Goal: Navigation & Orientation: Understand site structure

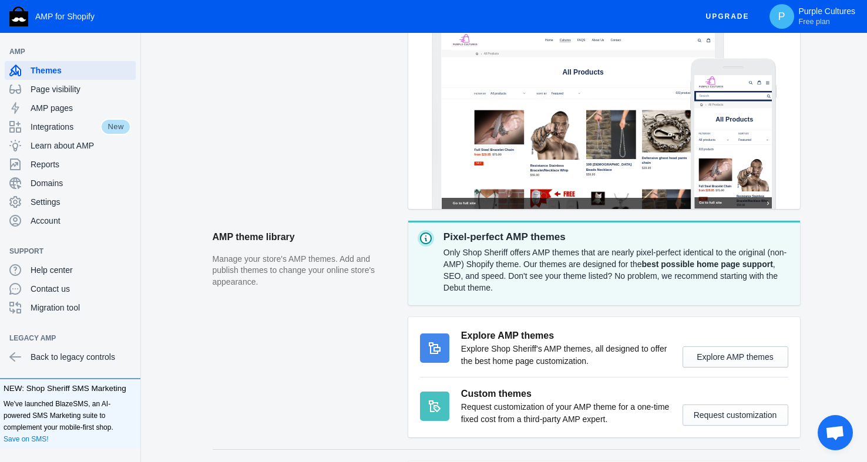
scroll to position [167, 0]
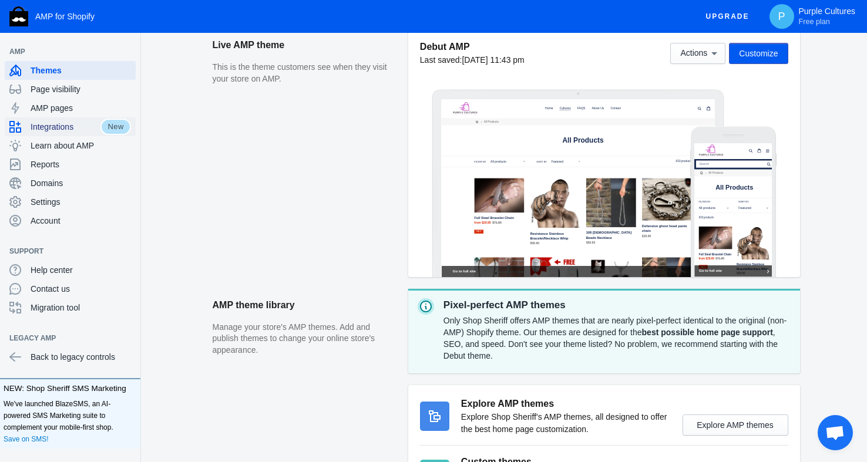
click at [70, 127] on span "Integrations" at bounding box center [66, 127] width 70 height 12
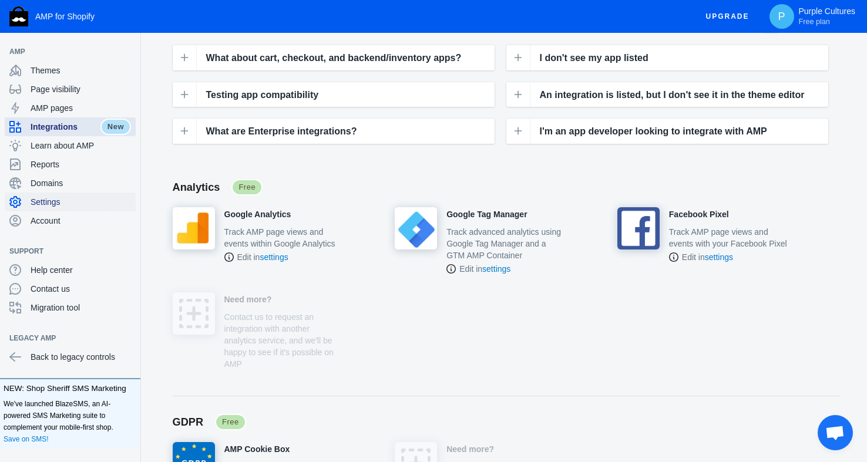
scroll to position [150, 0]
click at [48, 162] on span "Reports" at bounding box center [81, 165] width 100 height 12
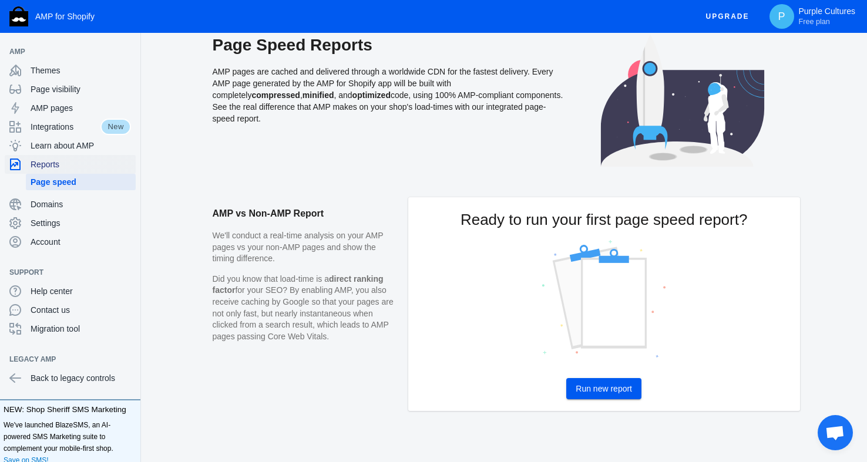
scroll to position [17, 0]
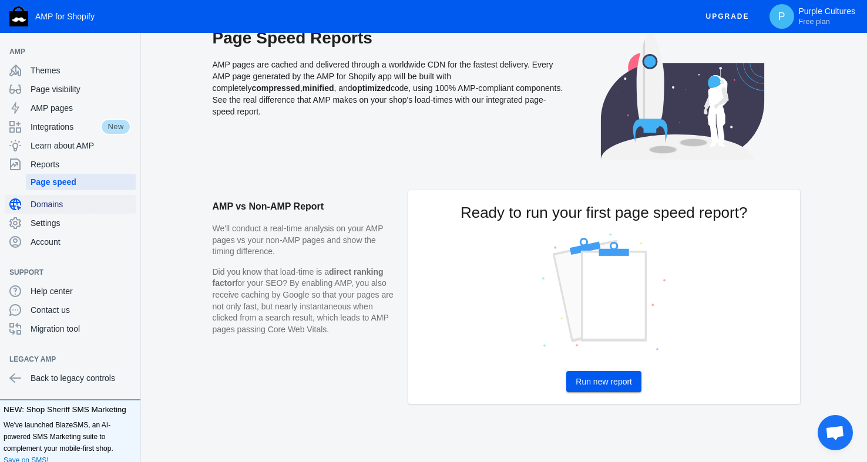
click at [58, 201] on span "Domains" at bounding box center [81, 204] width 100 height 12
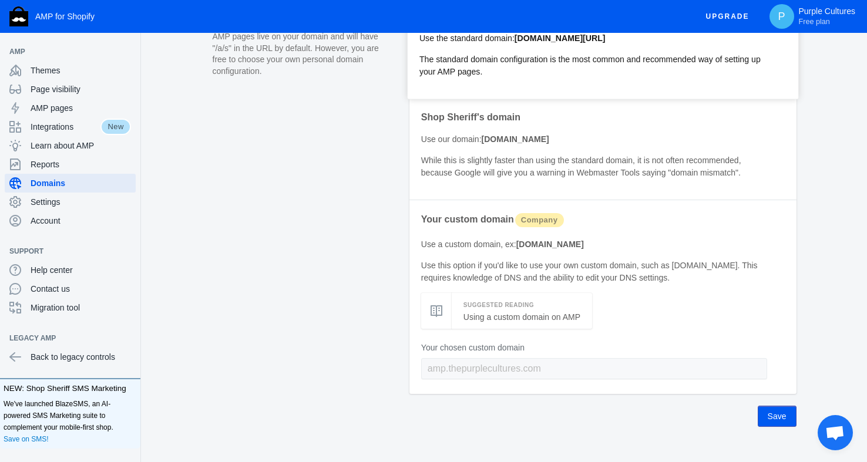
scroll to position [115, 0]
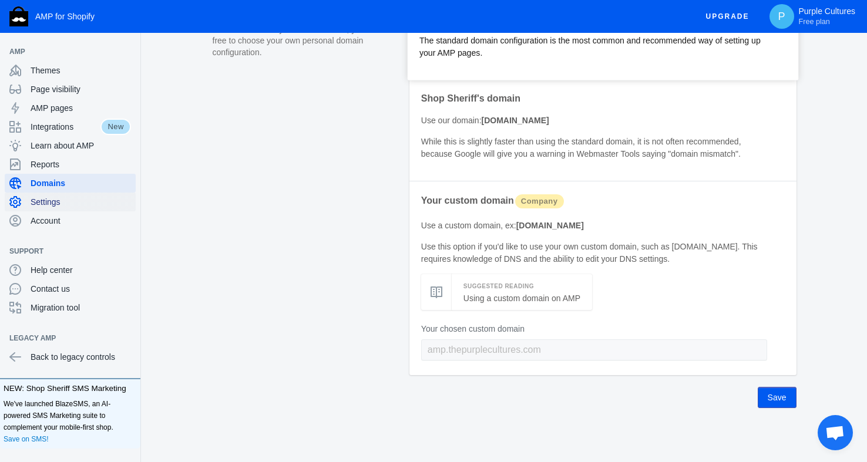
click at [42, 202] on span "Settings" at bounding box center [81, 202] width 100 height 12
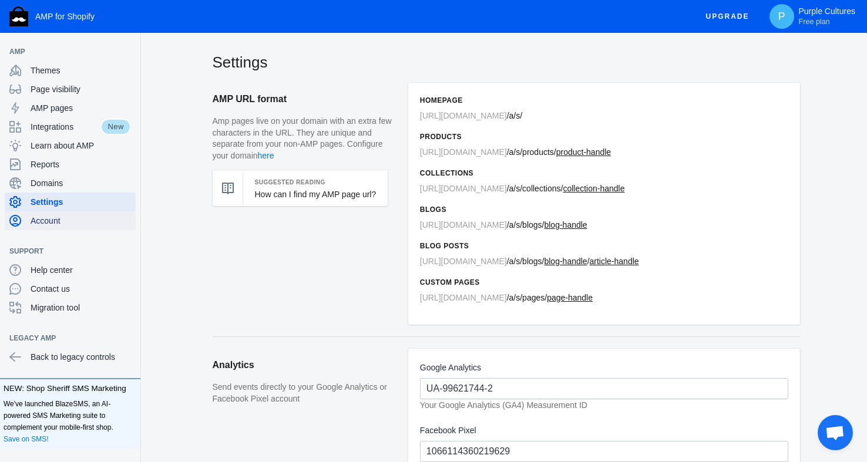
click at [42, 224] on span "Account" at bounding box center [81, 221] width 100 height 12
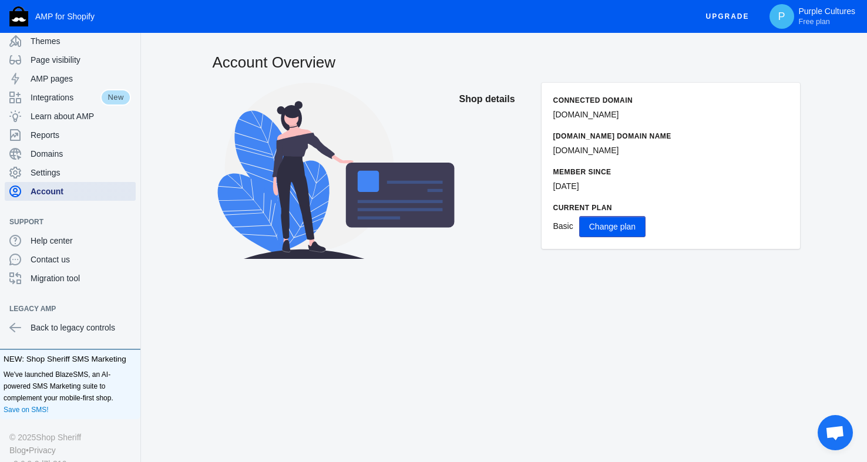
scroll to position [35, 0]
